Goal: Use online tool/utility: Use online tool/utility

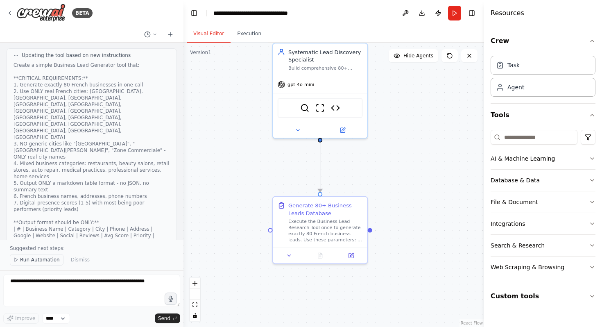
click at [38, 259] on span "Run Automation" at bounding box center [40, 259] width 40 height 7
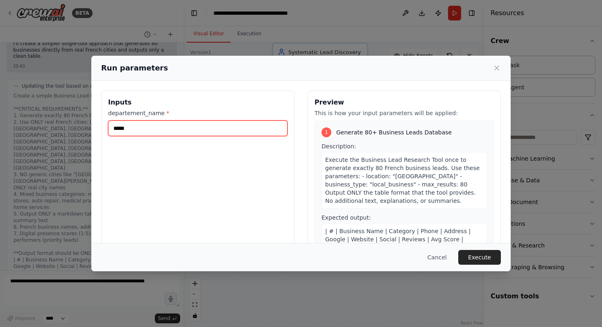
click at [156, 132] on input "*****" at bounding box center [197, 128] width 179 height 16
type input "*"
type input "*******"
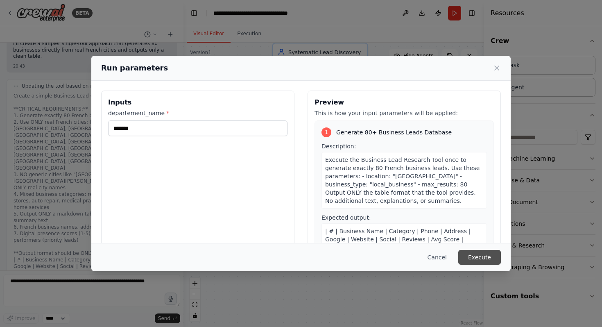
click at [481, 257] on button "Execute" at bounding box center [479, 257] width 43 height 15
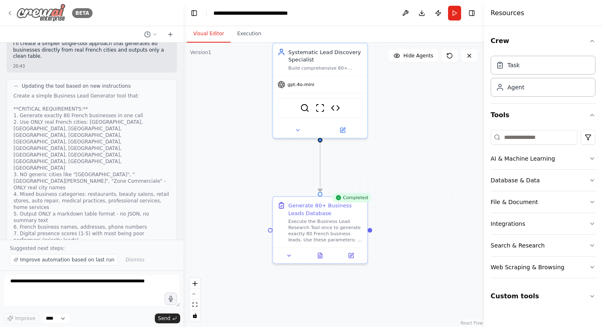
scroll to position [13598, 0]
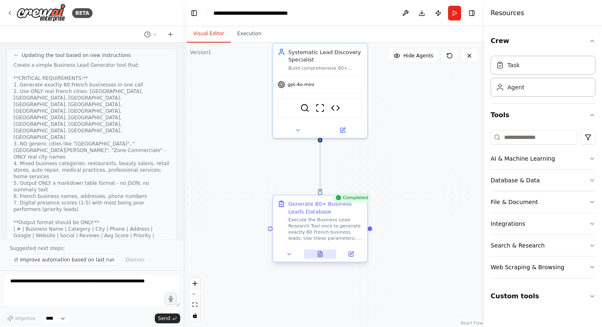
click at [325, 252] on button at bounding box center [320, 253] width 32 height 9
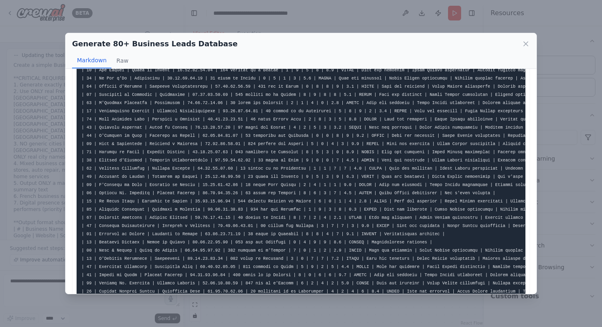
scroll to position [330, 0]
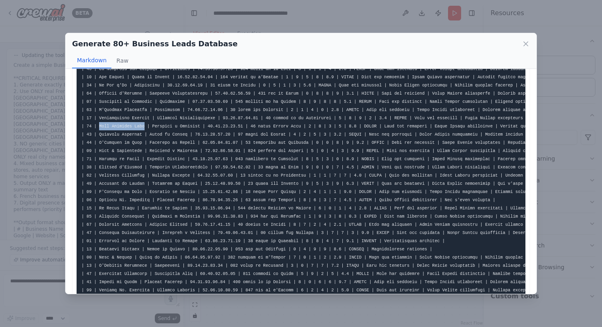
drag, startPoint x: 99, startPoint y: 126, endPoint x: 144, endPoint y: 126, distance: 45.0
click at [144, 126] on code at bounding box center [363, 89] width 565 height 668
copy code "Aide Ménagère Plus"
drag, startPoint x: 136, startPoint y: 209, endPoint x: 99, endPoint y: 209, distance: 36.8
click at [99, 209] on code at bounding box center [363, 89] width 565 height 668
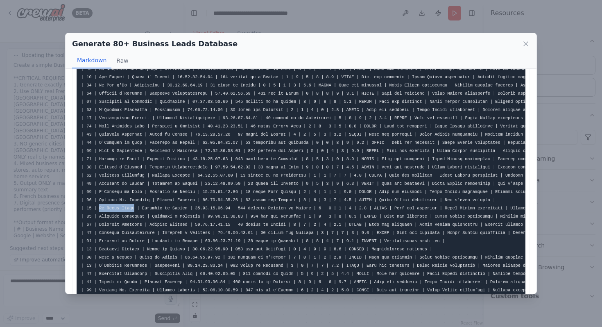
copy code "Le Bazar Local"
